Goal: Task Accomplishment & Management: Complete application form

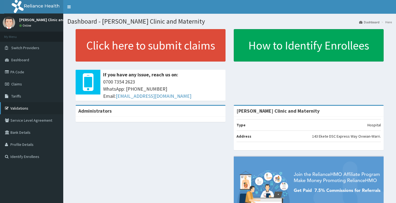
click at [20, 108] on link "Validations" at bounding box center [31, 108] width 63 height 12
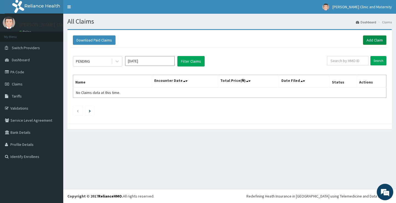
click at [379, 38] on link "Add Claim" at bounding box center [374, 39] width 23 height 9
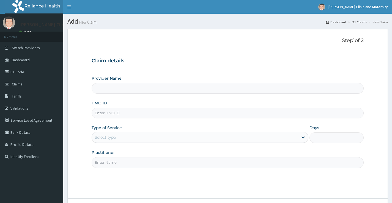
type input "[PERSON_NAME] Clinic and Maternity"
click at [17, 84] on span "Claims" at bounding box center [17, 84] width 11 height 5
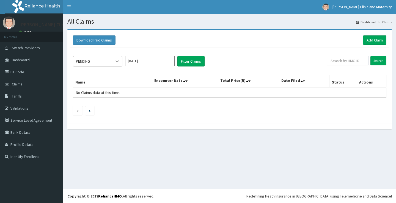
click at [112, 63] on div at bounding box center [117, 61] width 10 height 10
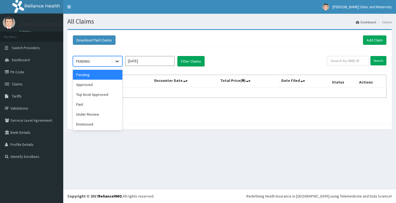
click at [116, 58] on div at bounding box center [117, 61] width 10 height 10
click at [96, 84] on div "Approved" at bounding box center [98, 85] width 50 height 10
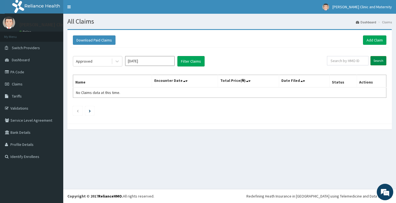
click at [378, 59] on input "Search" at bounding box center [379, 60] width 16 height 9
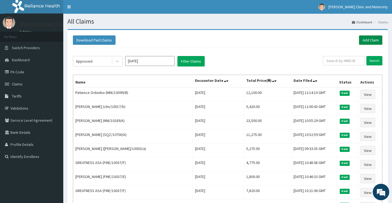
click at [374, 38] on link "Add Claim" at bounding box center [370, 39] width 23 height 9
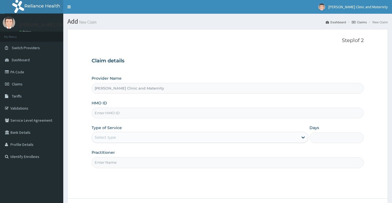
type input "[PERSON_NAME] Clinic and Maternity"
click at [140, 115] on input "HMO ID" at bounding box center [228, 113] width 272 height 11
paste input "eoe/10023/a"
type input "eoe/10023/a"
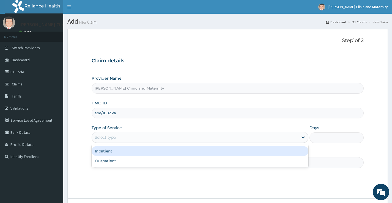
click at [110, 135] on div "Select type" at bounding box center [105, 138] width 21 height 6
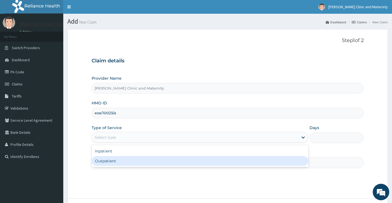
click at [103, 161] on div "Outpatient" at bounding box center [200, 161] width 217 height 10
type input "1"
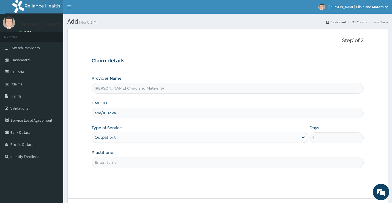
click at [107, 163] on input "Practitioner" at bounding box center [228, 162] width 272 height 11
type input "[PERSON_NAME]"
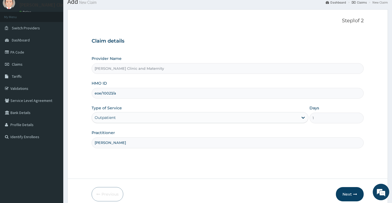
scroll to position [45, 0]
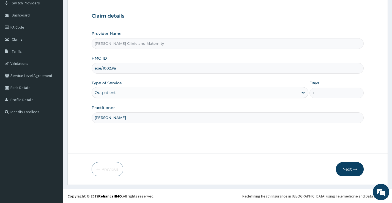
click at [347, 167] on button "Next" at bounding box center [350, 169] width 28 height 14
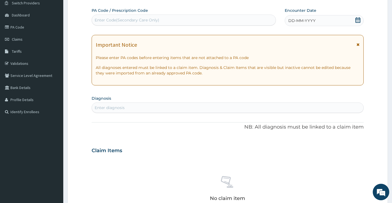
click at [176, 19] on div "Enter Code(Secondary Care Only)" at bounding box center [184, 20] width 184 height 9
type input "P"
type input "PA/E3B762"
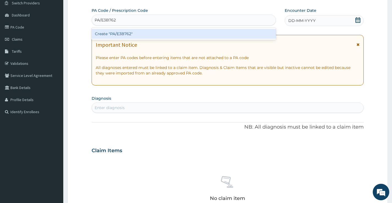
click at [160, 33] on div "Create "PA/E3B762"" at bounding box center [184, 34] width 184 height 10
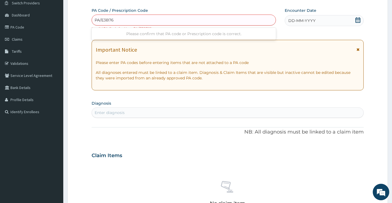
type input "PA/E3B762"
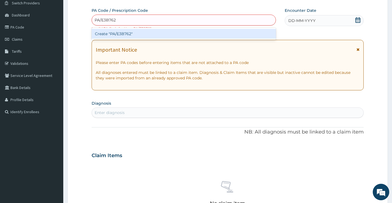
click at [129, 35] on div "Create "PA/E3B762"" at bounding box center [184, 34] width 184 height 10
